Goal: Task Accomplishment & Management: Manage account settings

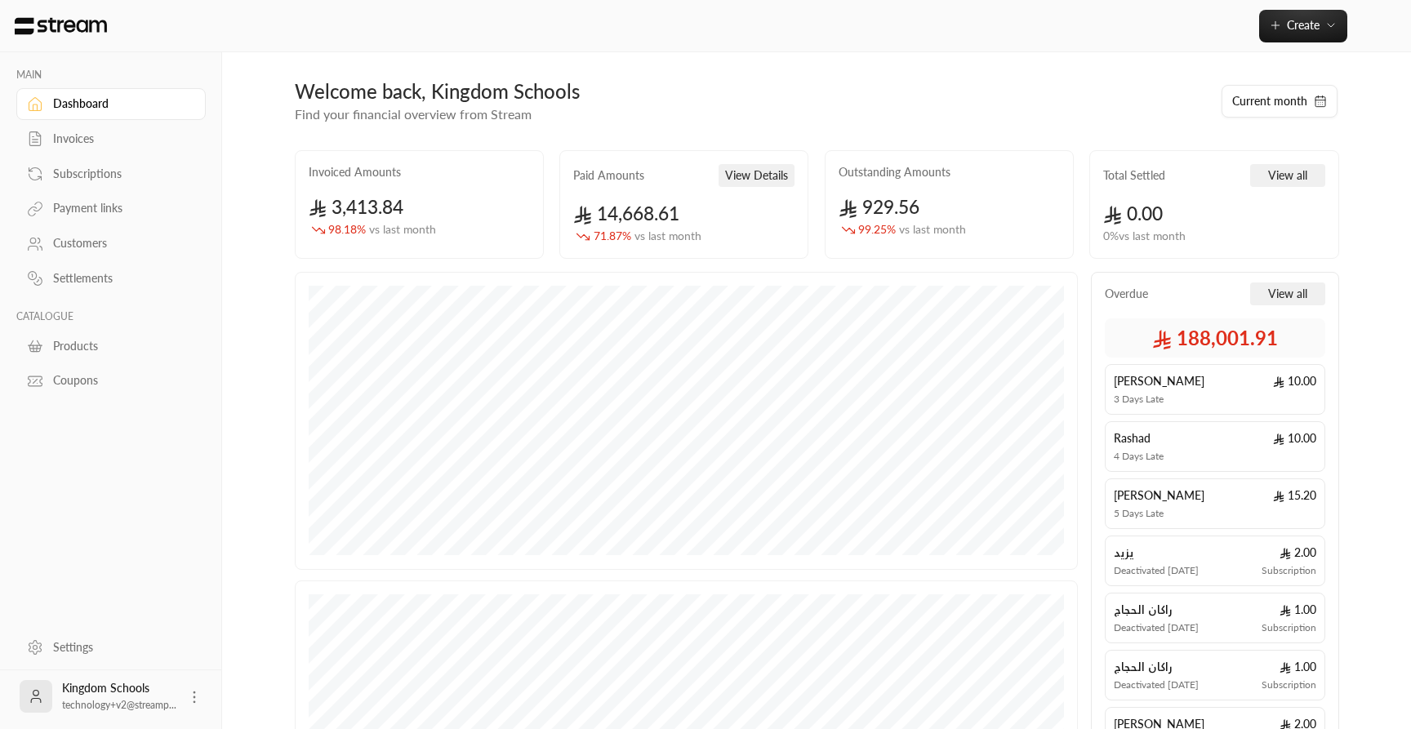
click at [198, 691] on icon at bounding box center [194, 697] width 16 height 16
click at [136, 559] on div at bounding box center [705, 364] width 1411 height 729
click at [1306, 34] on button "Create" at bounding box center [1303, 26] width 88 height 33
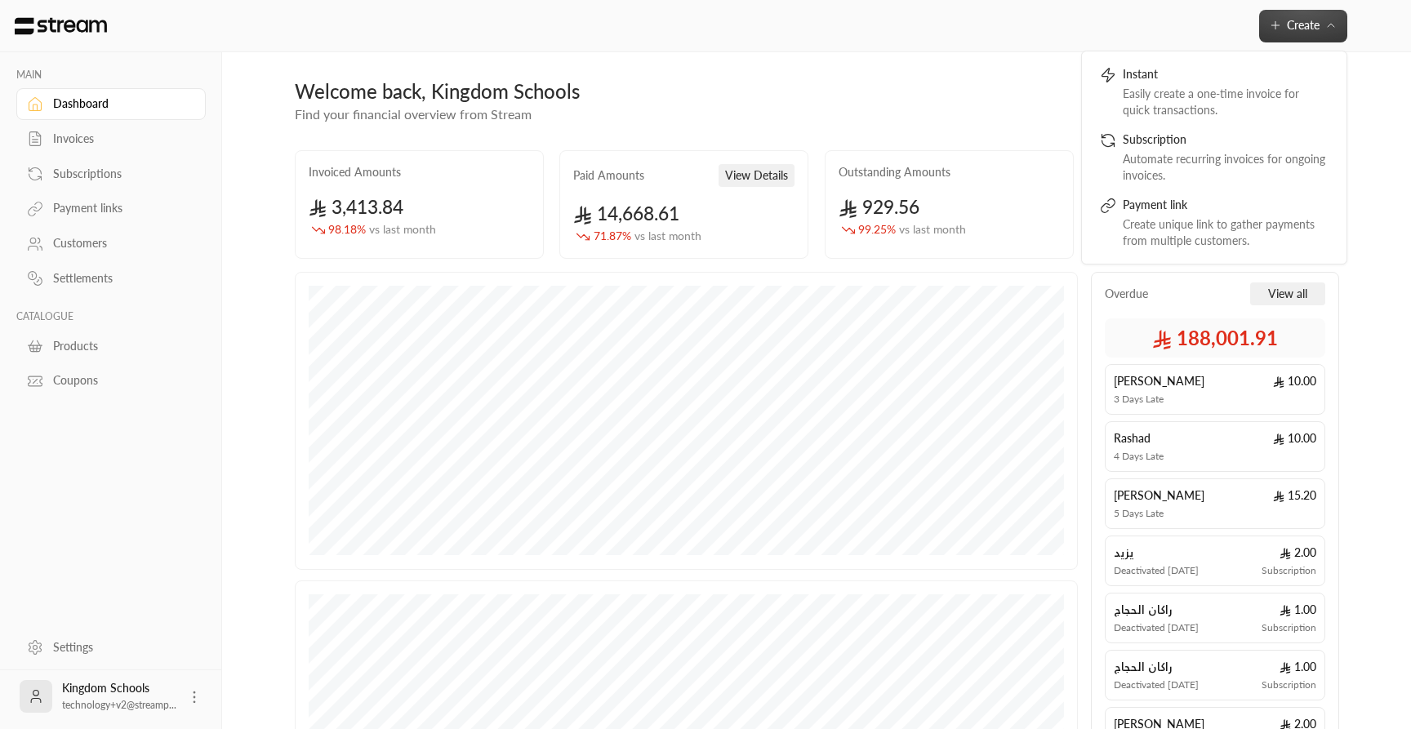
click at [1135, 38] on div "Create Instant Easily create a one-time invoice for quick transactions. Subscri…" at bounding box center [816, 26] width 1094 height 33
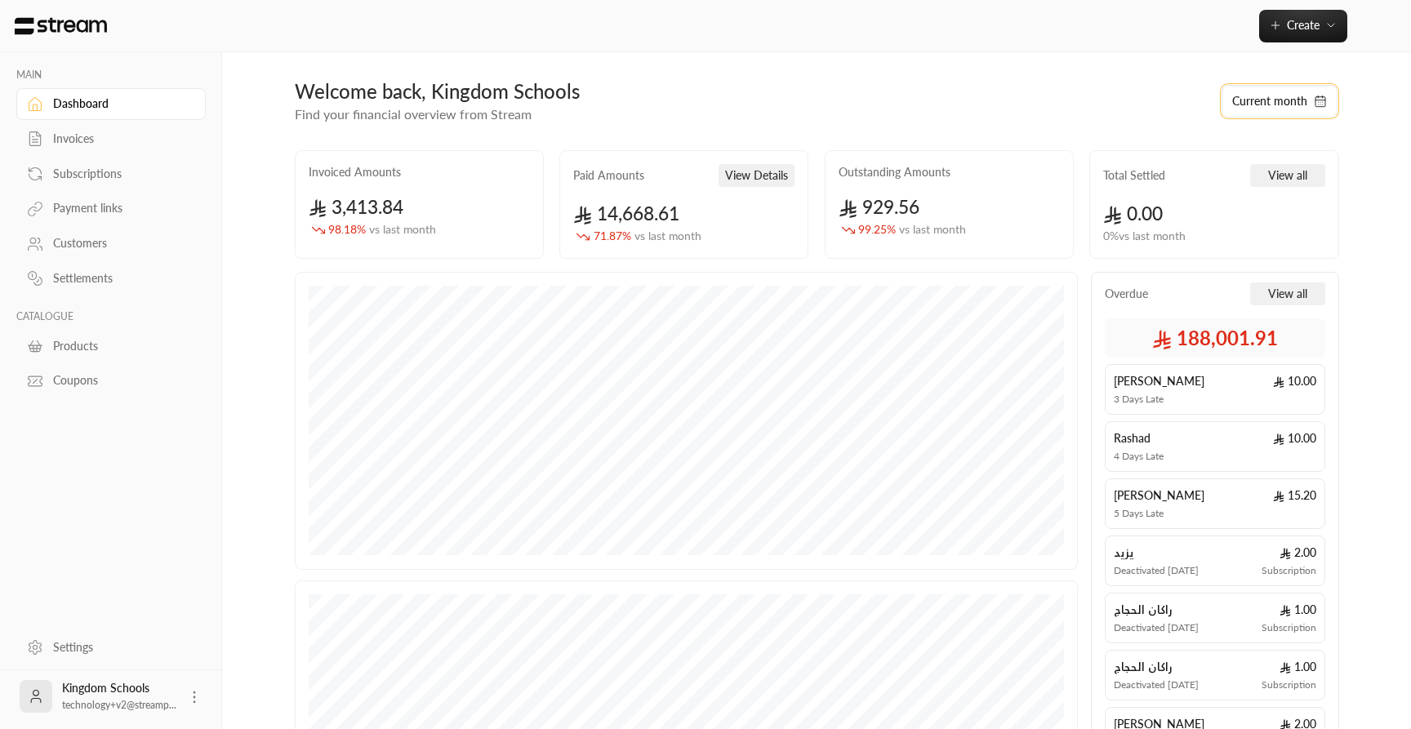
click at [1298, 99] on button "Current month" at bounding box center [1280, 101] width 116 height 33
select select "*"
select select "****"
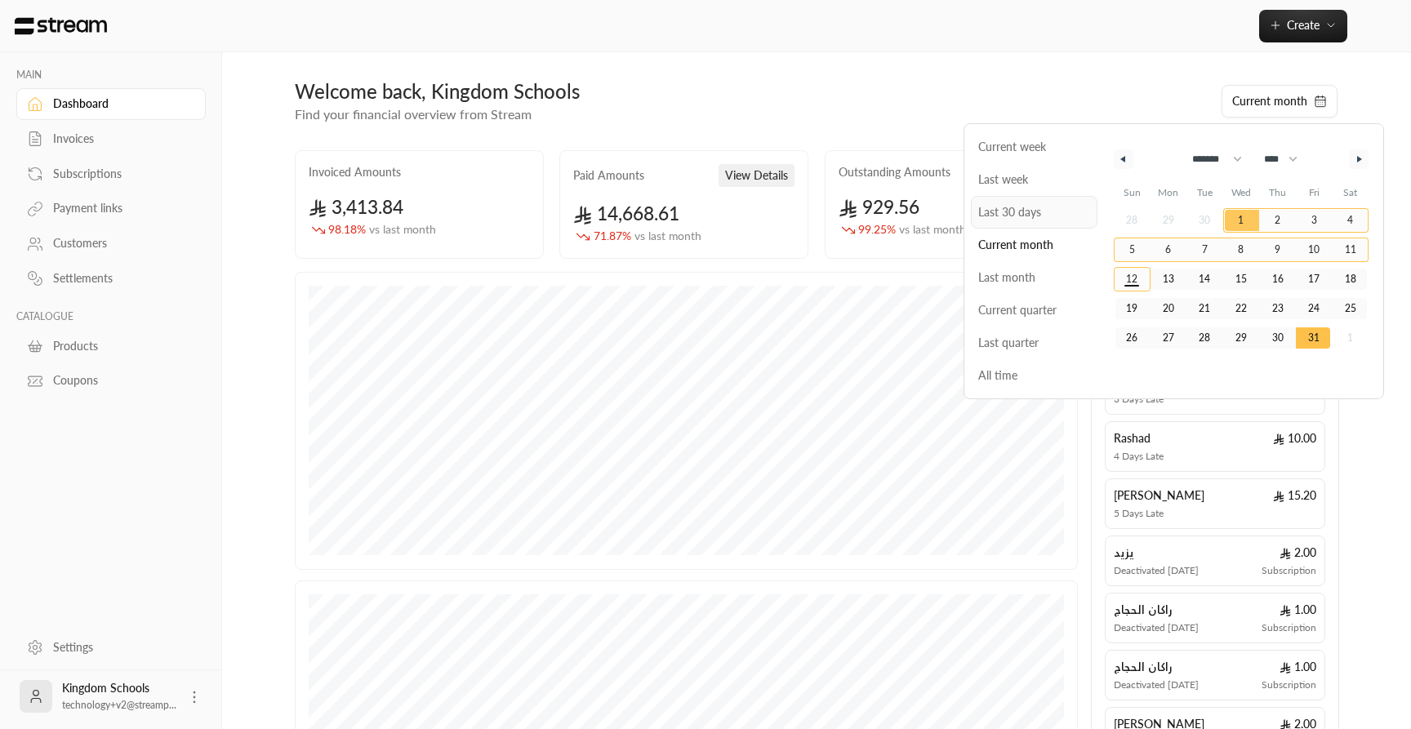
click at [1035, 220] on span "Last 30 days" at bounding box center [1034, 212] width 127 height 33
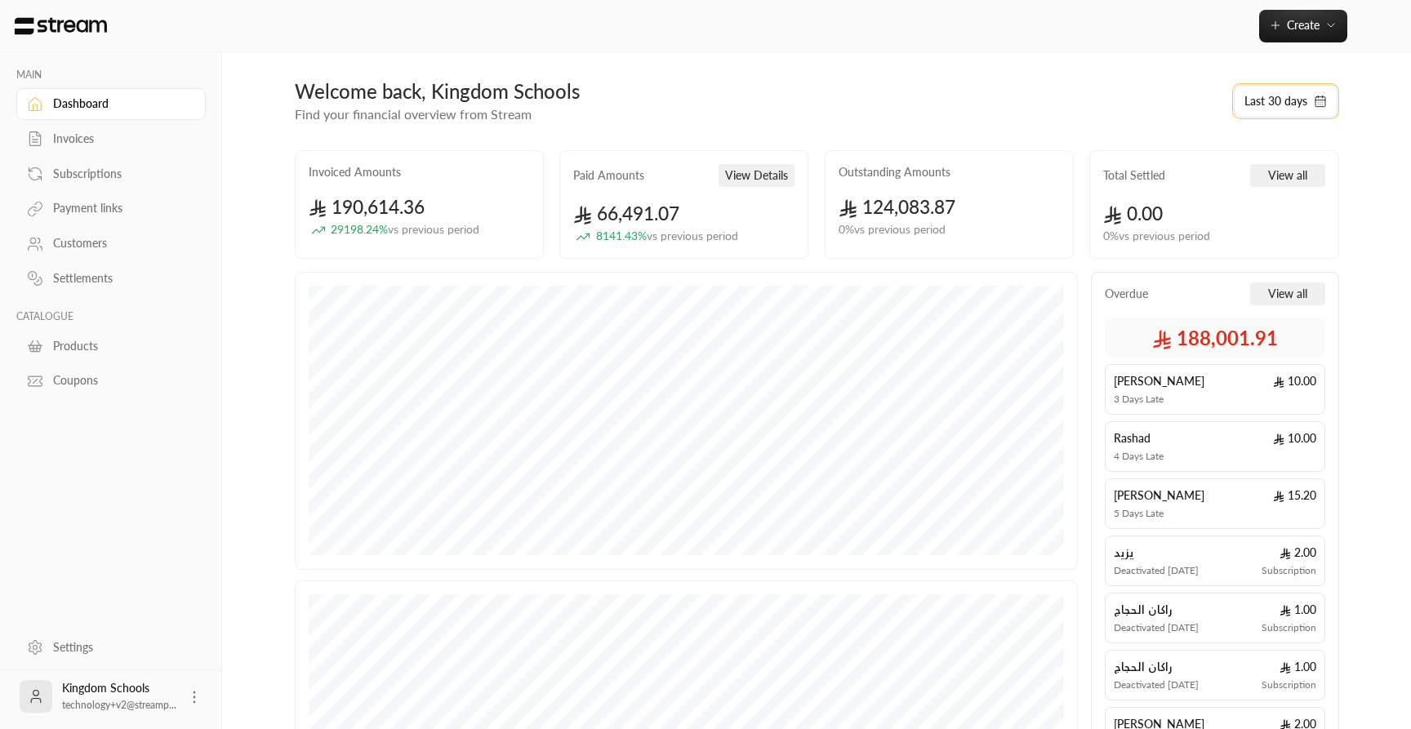
click at [1282, 100] on button "Last 30 days" at bounding box center [1286, 101] width 104 height 33
select select "*"
select select "****"
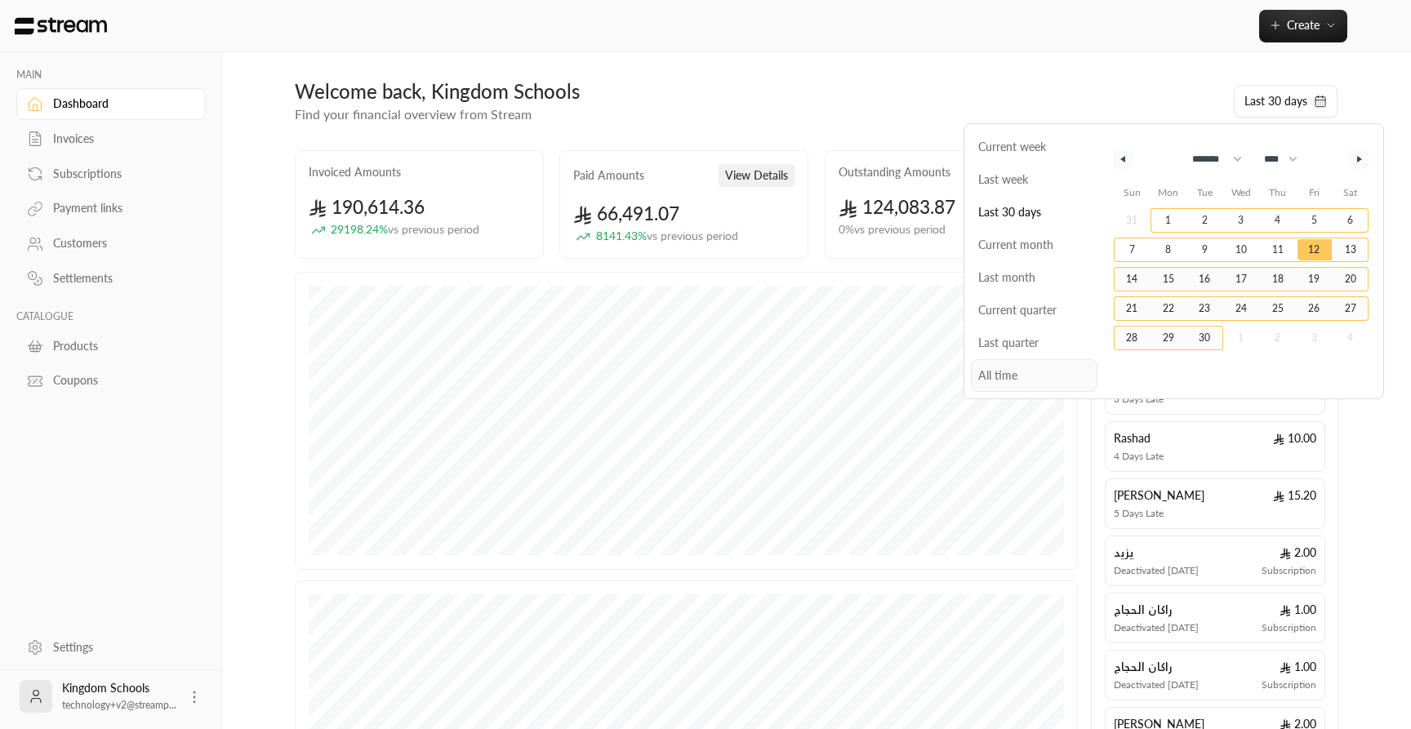
click at [1023, 372] on span "All time" at bounding box center [1034, 375] width 127 height 33
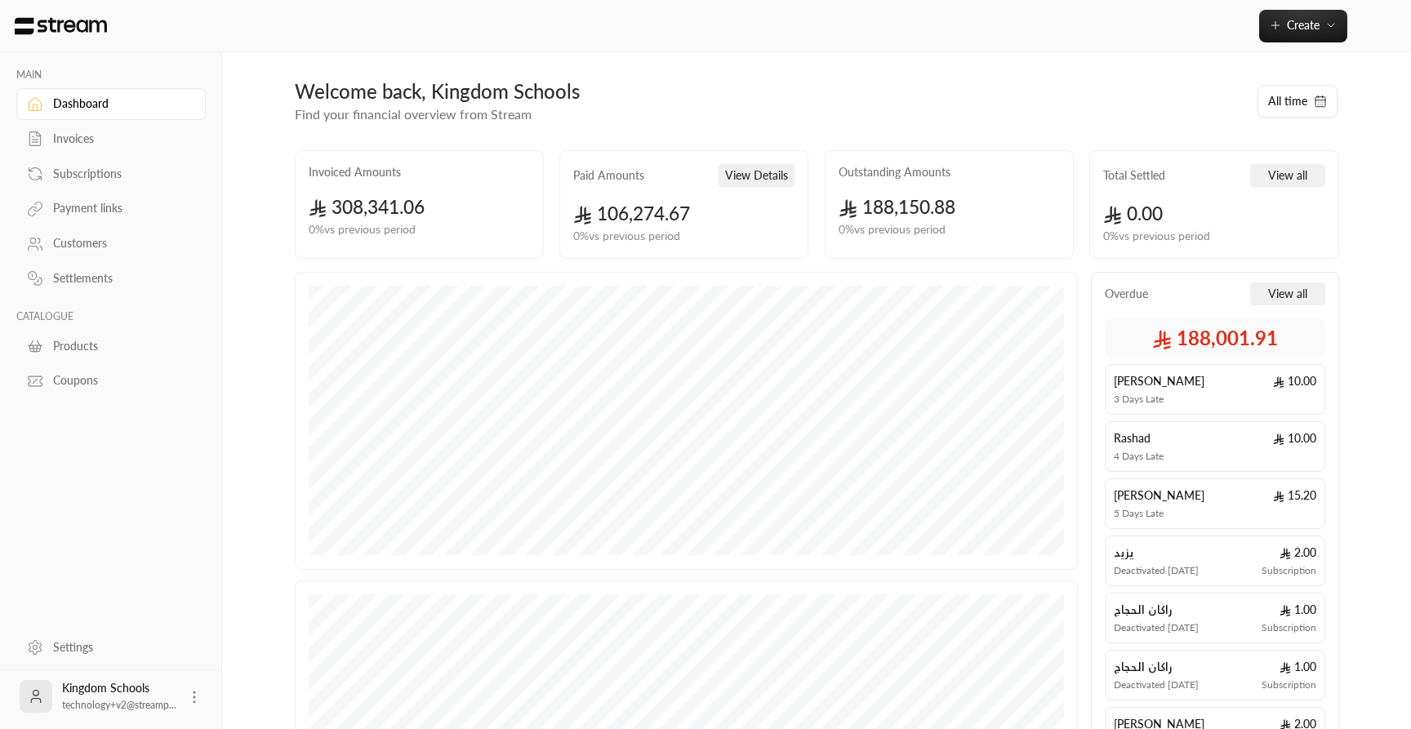
click at [69, 131] on link "Invoices" at bounding box center [110, 139] width 189 height 32
